Goal: Find specific page/section: Find specific page/section

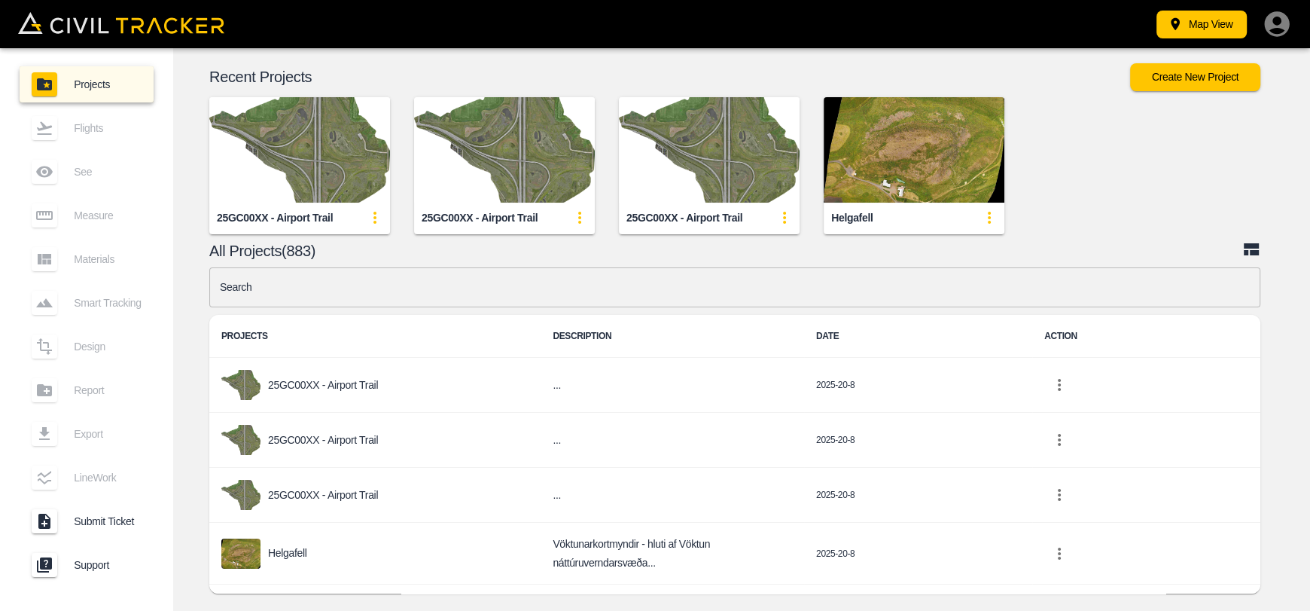
click at [467, 296] on input "text" at bounding box center [734, 287] width 1051 height 40
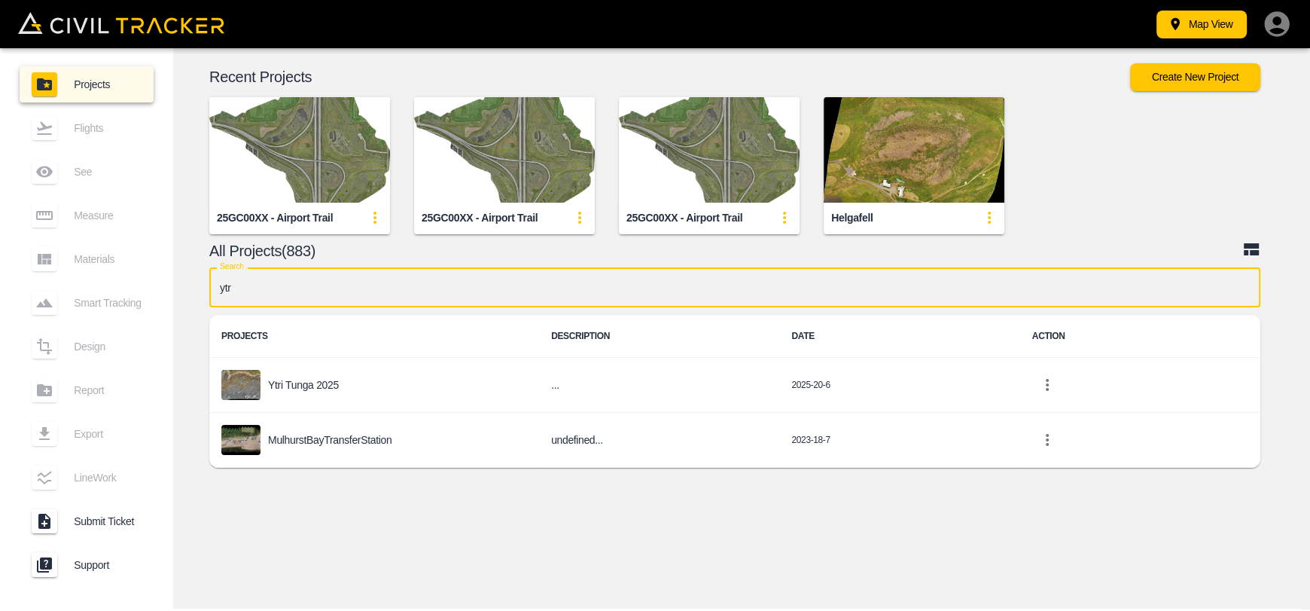
type input "ytri"
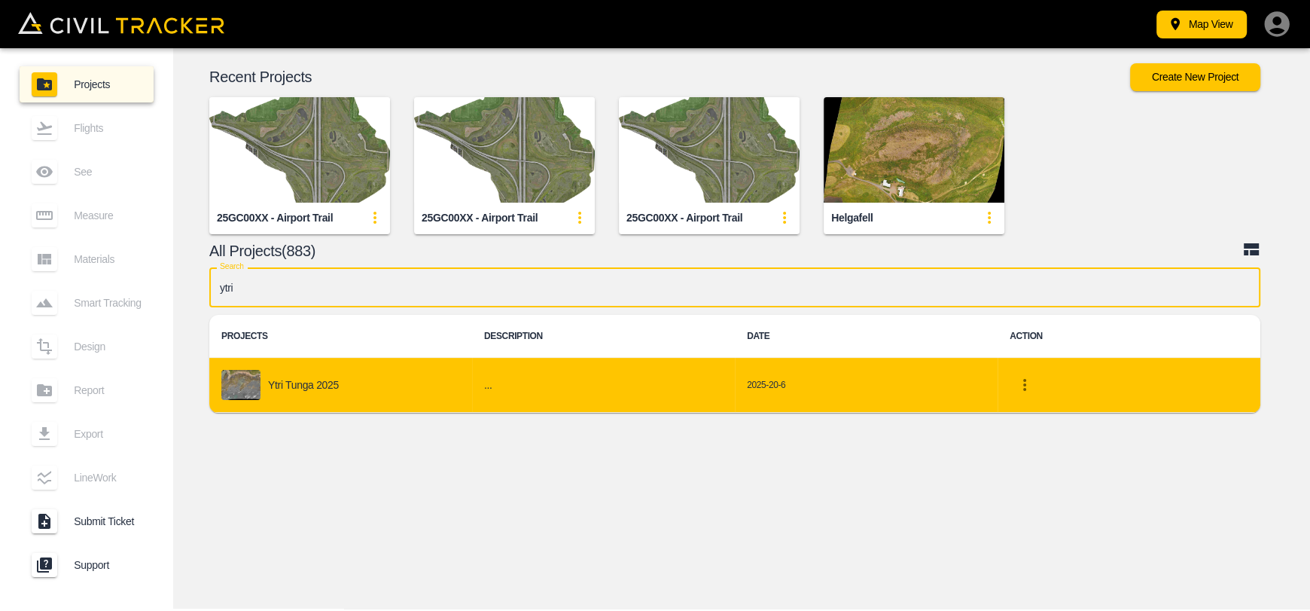
click at [370, 371] on div "Ytri Tunga 2025" at bounding box center [340, 385] width 239 height 30
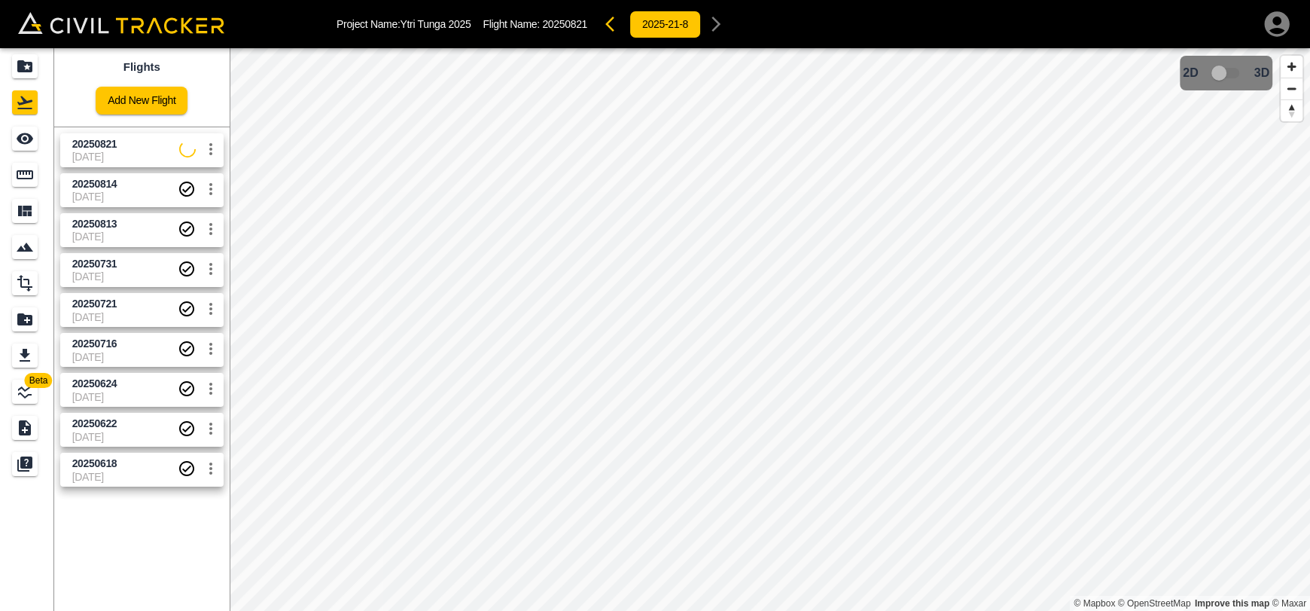
drag, startPoint x: 149, startPoint y: 162, endPoint x: 0, endPoint y: 158, distance: 149.2
click at [148, 162] on span "[DATE]" at bounding box center [125, 157] width 107 height 12
drag, startPoint x: 17, startPoint y: 147, endPoint x: 39, endPoint y: 145, distance: 21.9
click at [17, 147] on icon "See" at bounding box center [25, 139] width 18 height 18
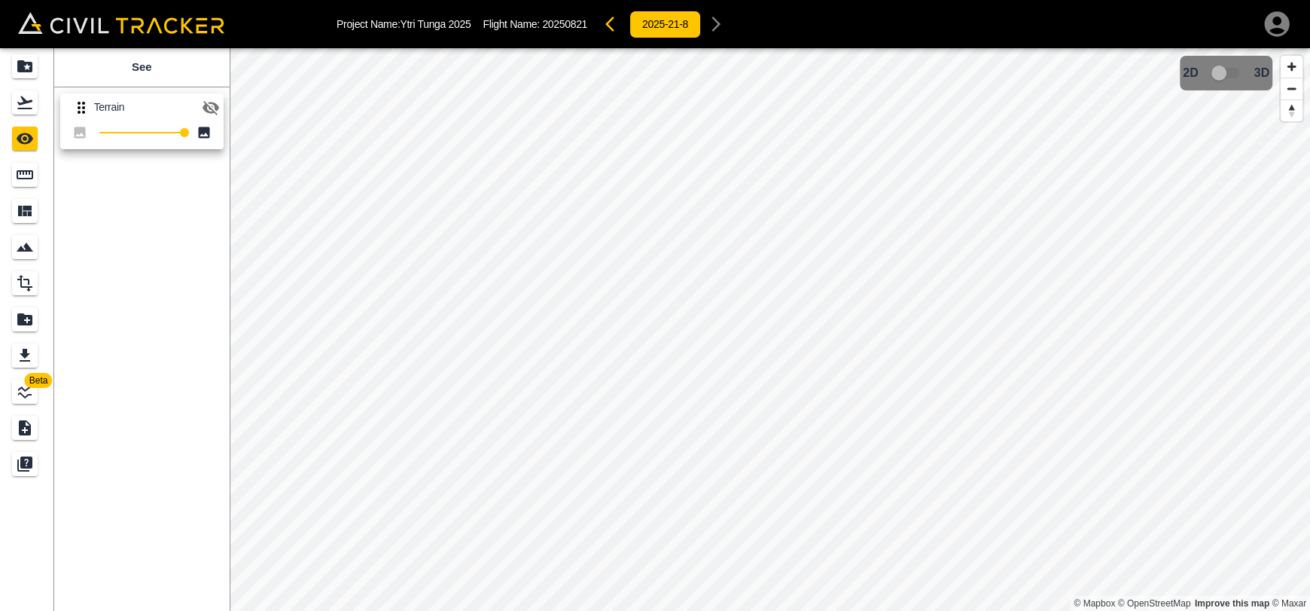
click at [213, 105] on icon "button" at bounding box center [211, 108] width 18 height 18
click at [211, 113] on icon "button" at bounding box center [211, 108] width 18 height 18
click at [212, 114] on icon "button" at bounding box center [211, 108] width 18 height 18
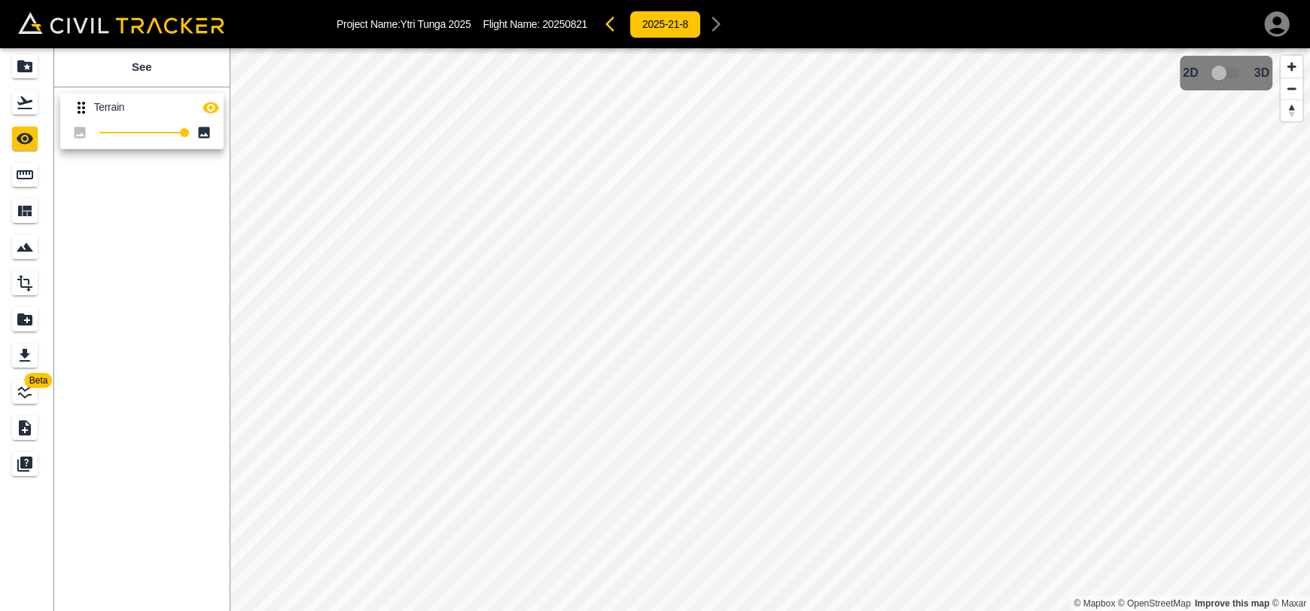
click at [612, 31] on icon "button" at bounding box center [614, 24] width 18 height 18
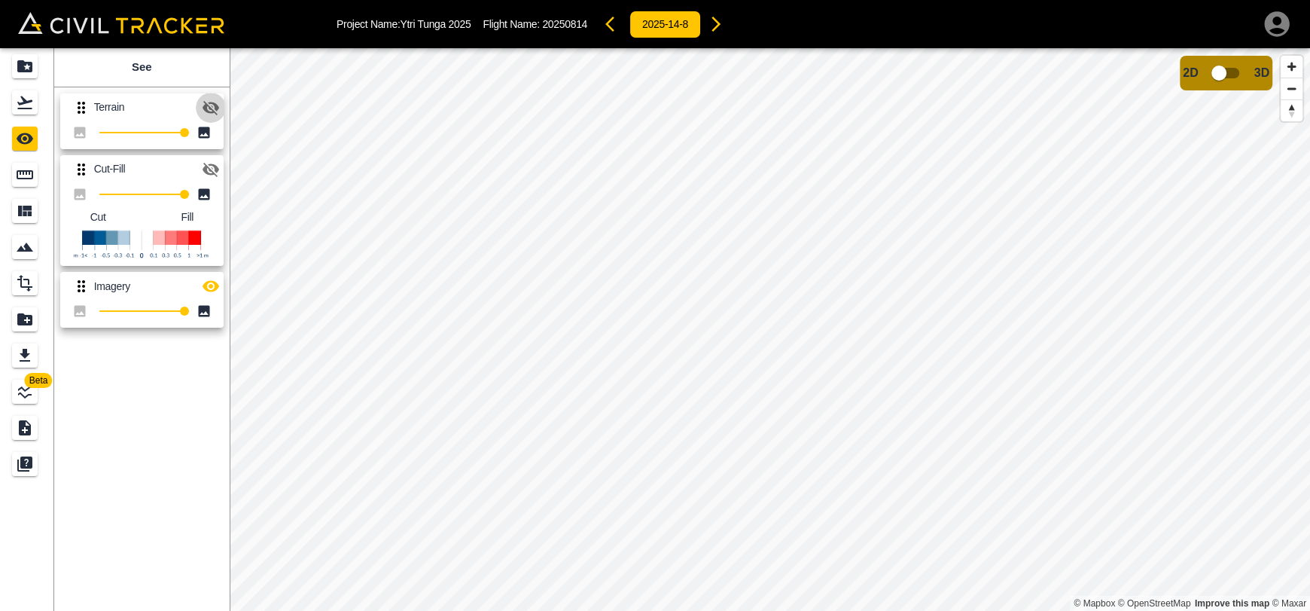
click at [212, 105] on icon "button" at bounding box center [211, 108] width 17 height 14
click at [724, 32] on icon "button" at bounding box center [716, 24] width 18 height 18
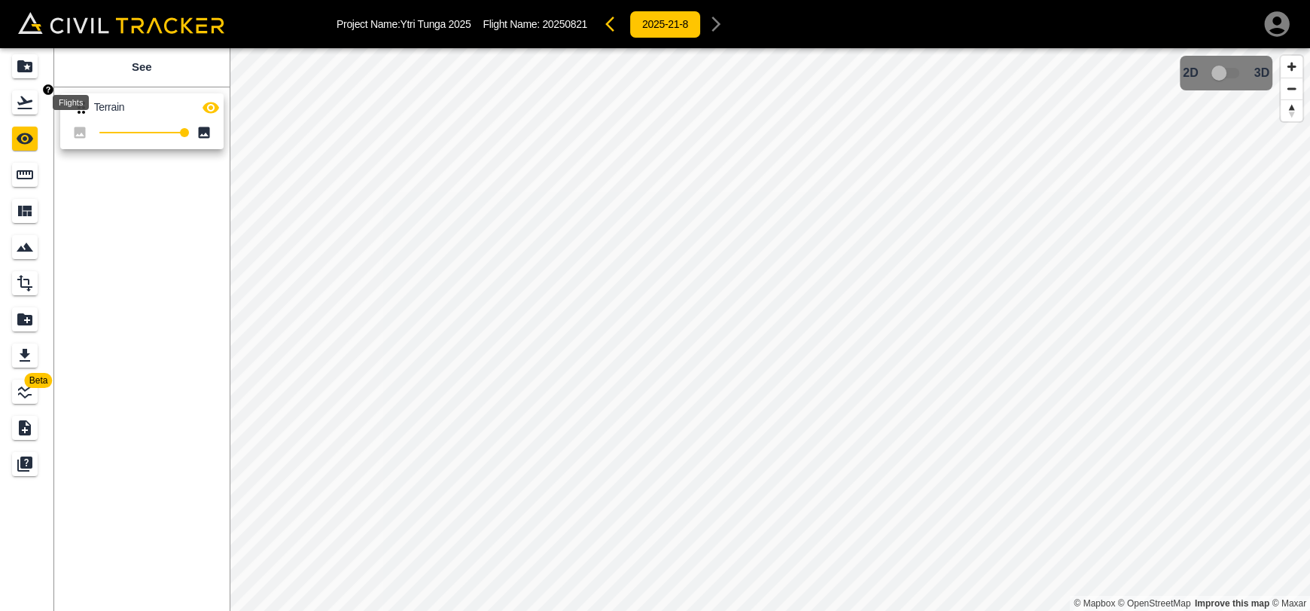
click at [23, 100] on icon "Flights" at bounding box center [24, 102] width 15 height 13
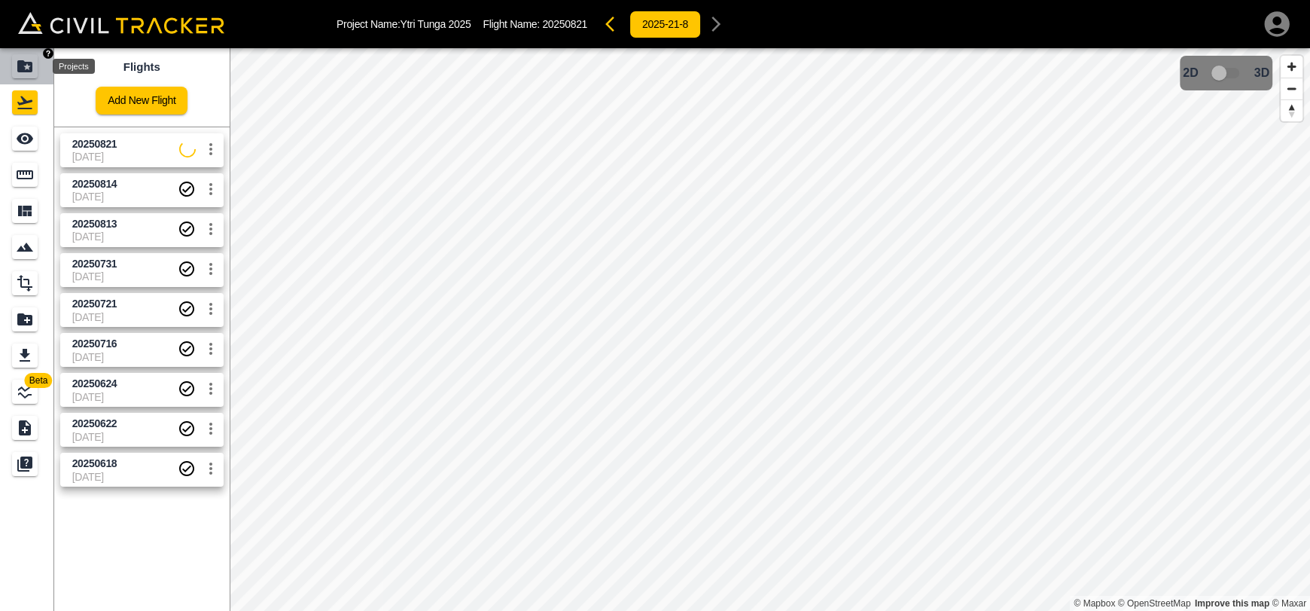
click at [23, 57] on icon "Projects" at bounding box center [25, 66] width 18 height 18
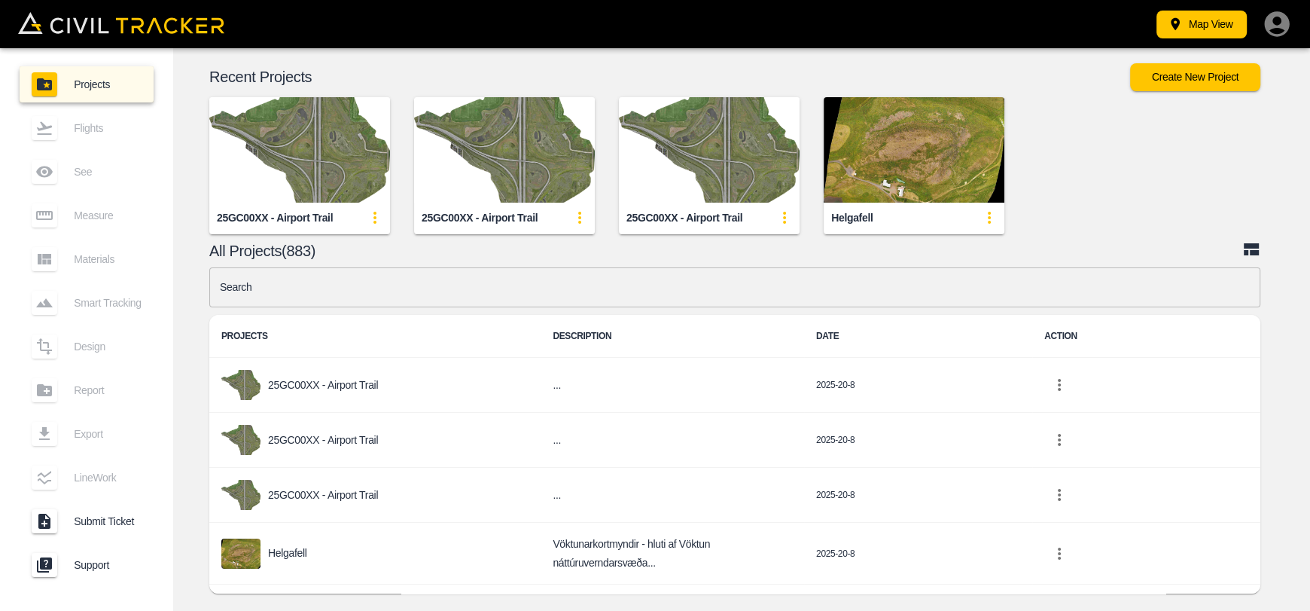
click at [126, 139] on div "Flights" at bounding box center [87, 128] width 134 height 36
click at [47, 139] on div "Flights" at bounding box center [87, 128] width 134 height 36
click at [289, 299] on input "text" at bounding box center [734, 287] width 1051 height 40
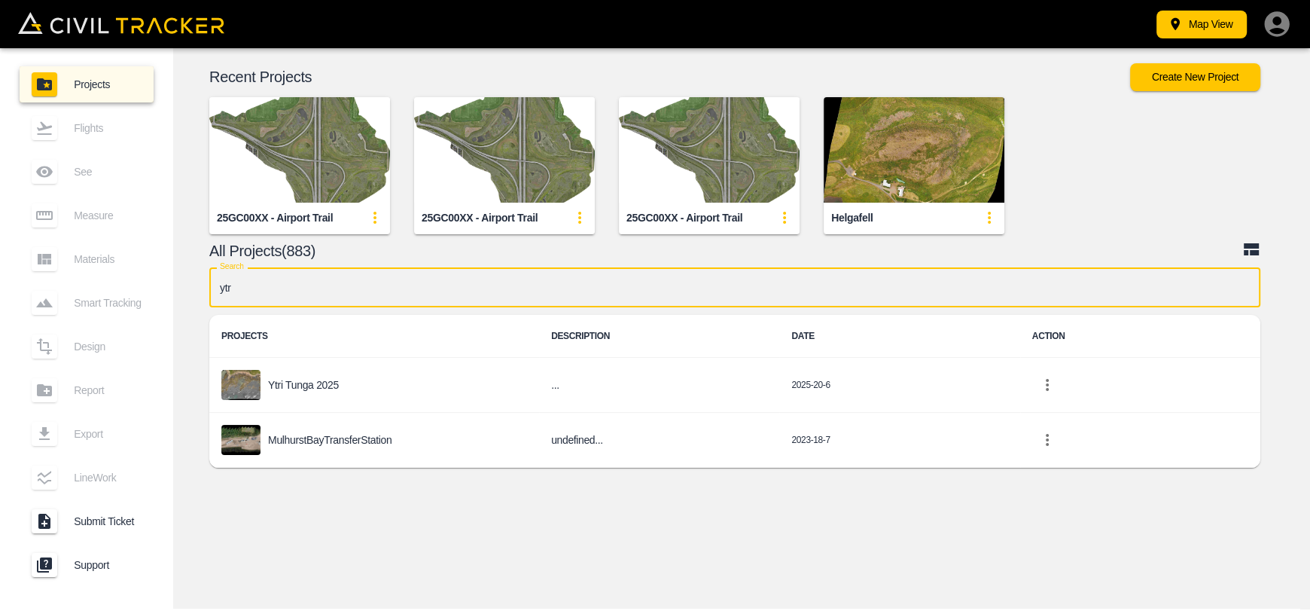
type input "ytri"
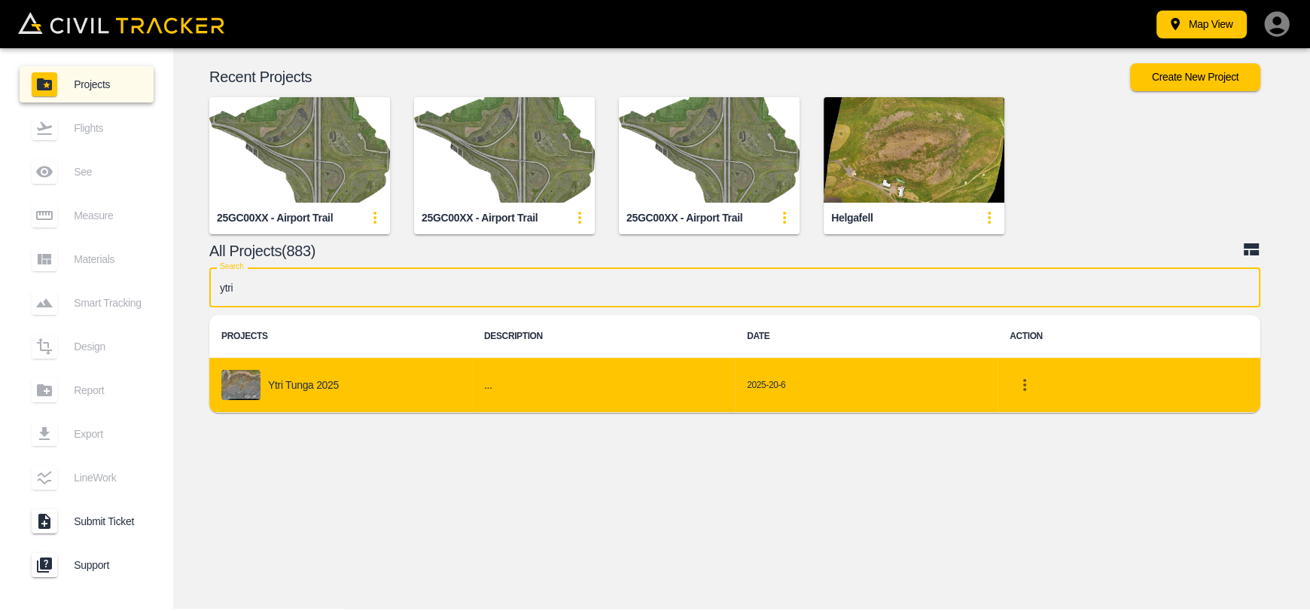
click at [328, 374] on div "Ytri Tunga 2025" at bounding box center [340, 385] width 239 height 30
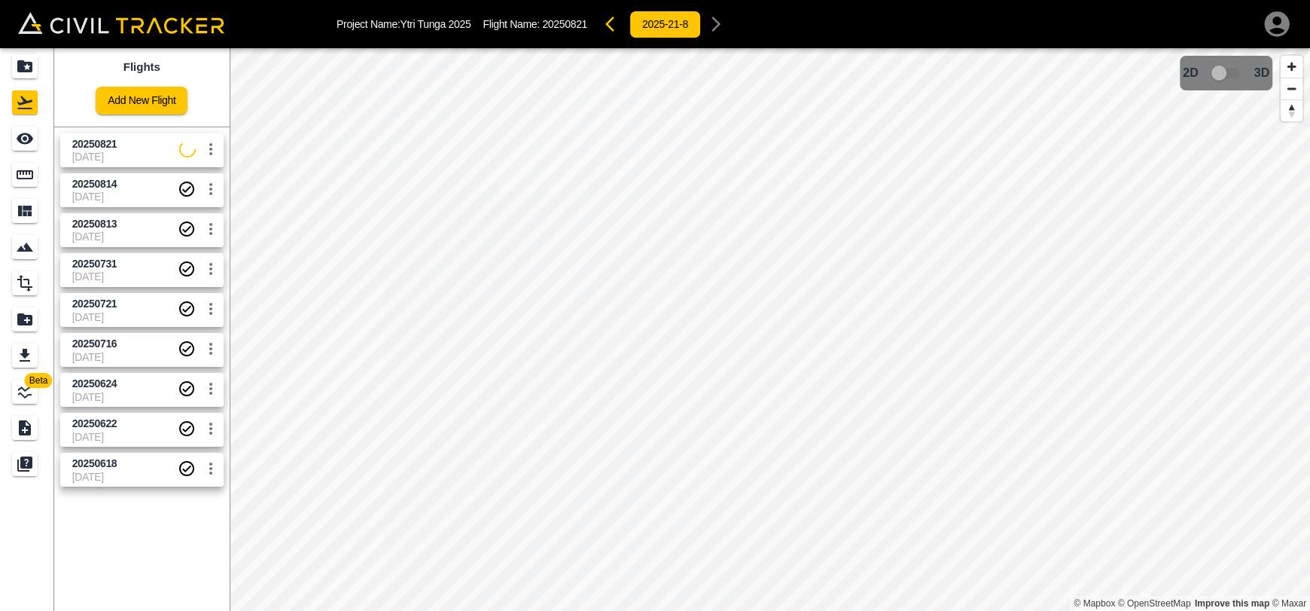
click at [72, 138] on span "20250821" at bounding box center [94, 144] width 45 height 12
drag, startPoint x: 41, startPoint y: 138, endPoint x: 65, endPoint y: 139, distance: 23.4
click at [42, 138] on div "See" at bounding box center [61, 139] width 39 height 18
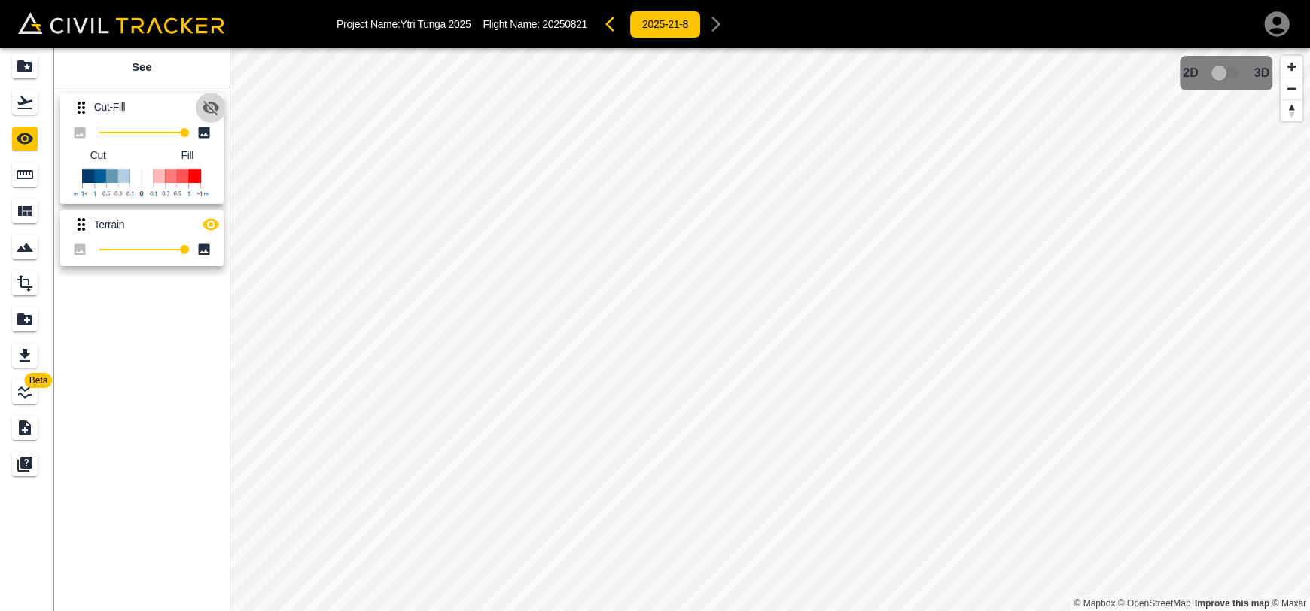
click at [212, 106] on icon "button" at bounding box center [211, 108] width 17 height 14
click at [215, 230] on icon "button" at bounding box center [211, 224] width 18 height 18
click at [207, 105] on icon "button" at bounding box center [211, 108] width 18 height 18
click at [47, 102] on link at bounding box center [27, 102] width 54 height 36
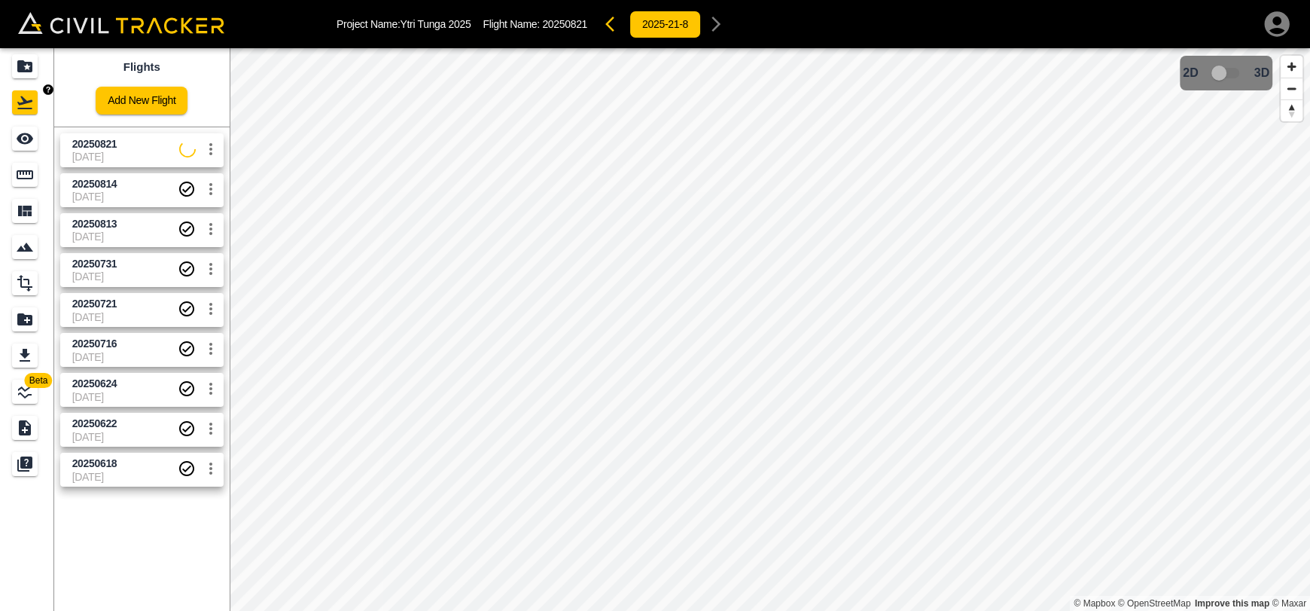
click at [26, 68] on icon "Projects" at bounding box center [25, 66] width 18 height 18
